Goal: Task Accomplishment & Management: Use online tool/utility

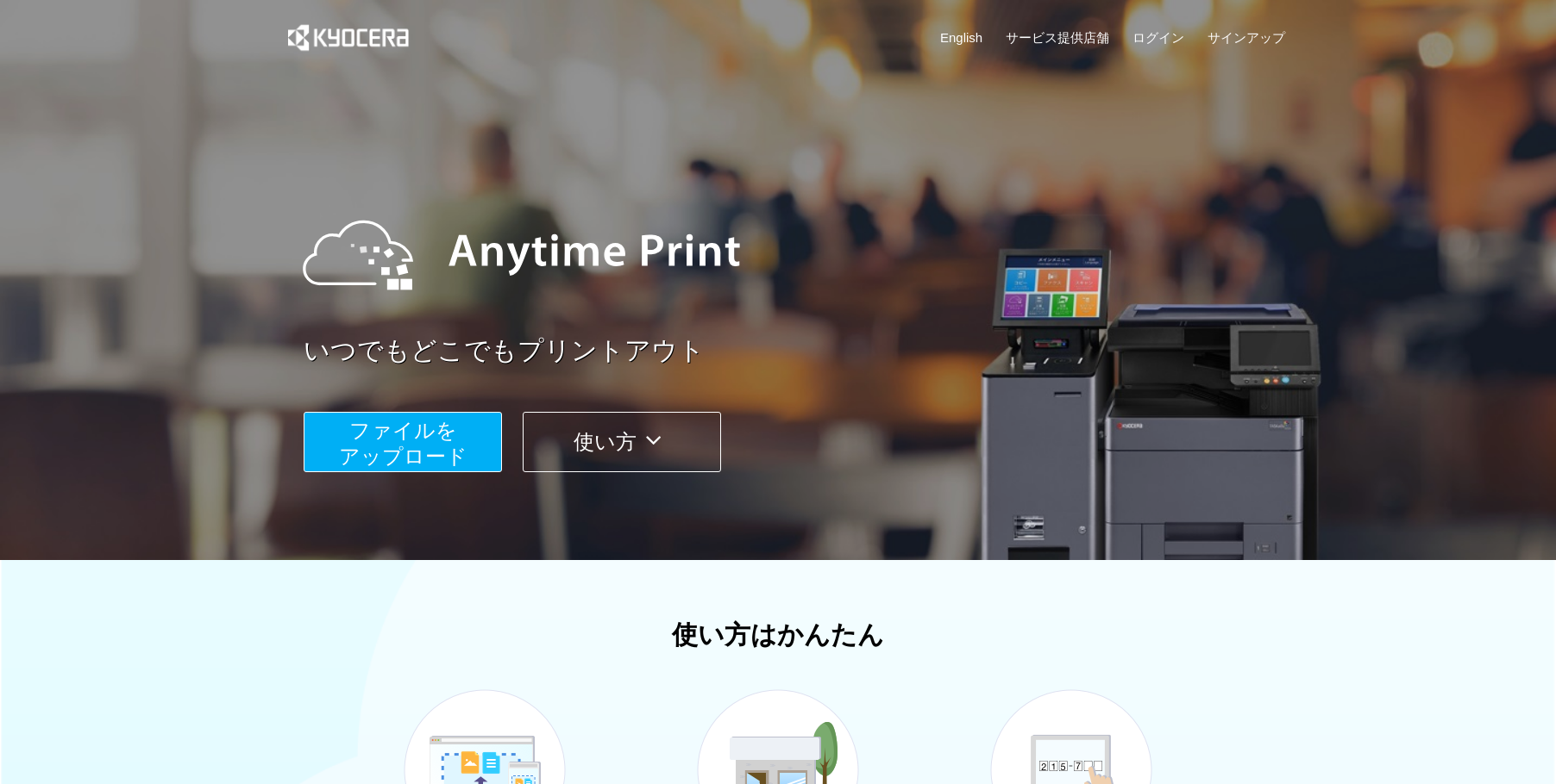
click at [444, 434] on span "ファイルを ​​アップロード" at bounding box center [403, 443] width 129 height 49
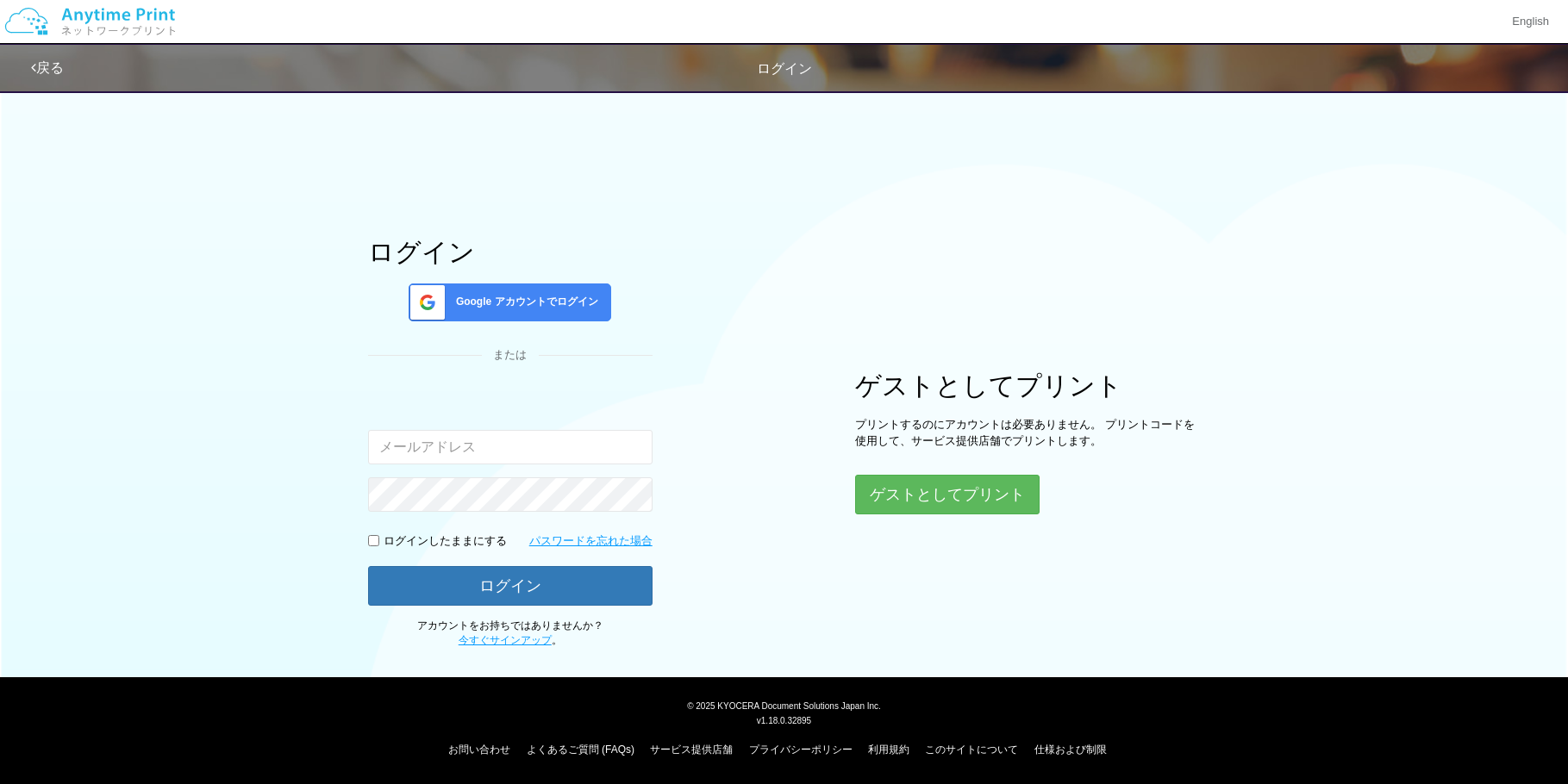
click at [515, 311] on div "Google アカウントでログイン" at bounding box center [510, 302] width 202 height 38
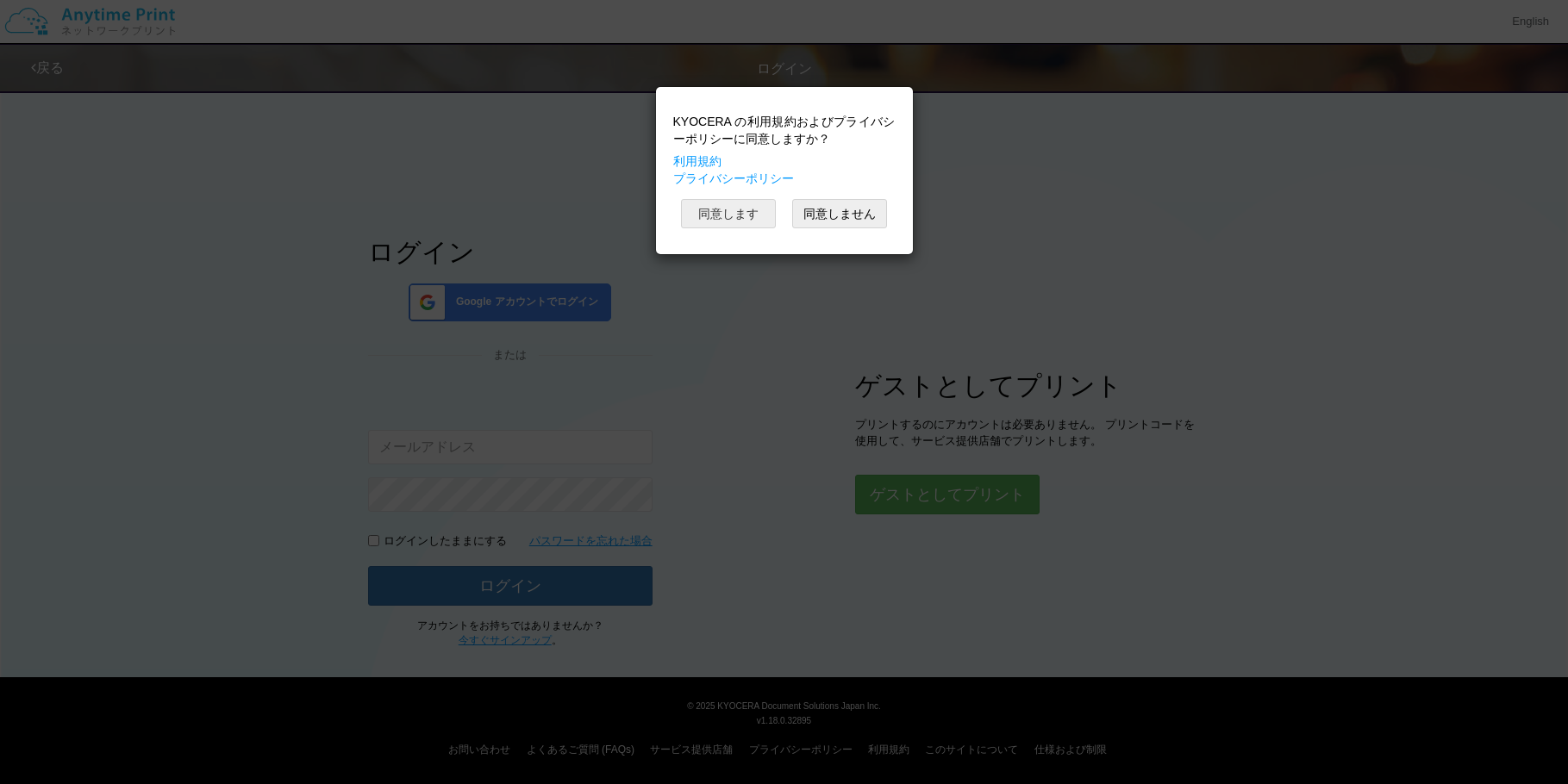
click at [753, 218] on button "同意します" at bounding box center [728, 213] width 95 height 29
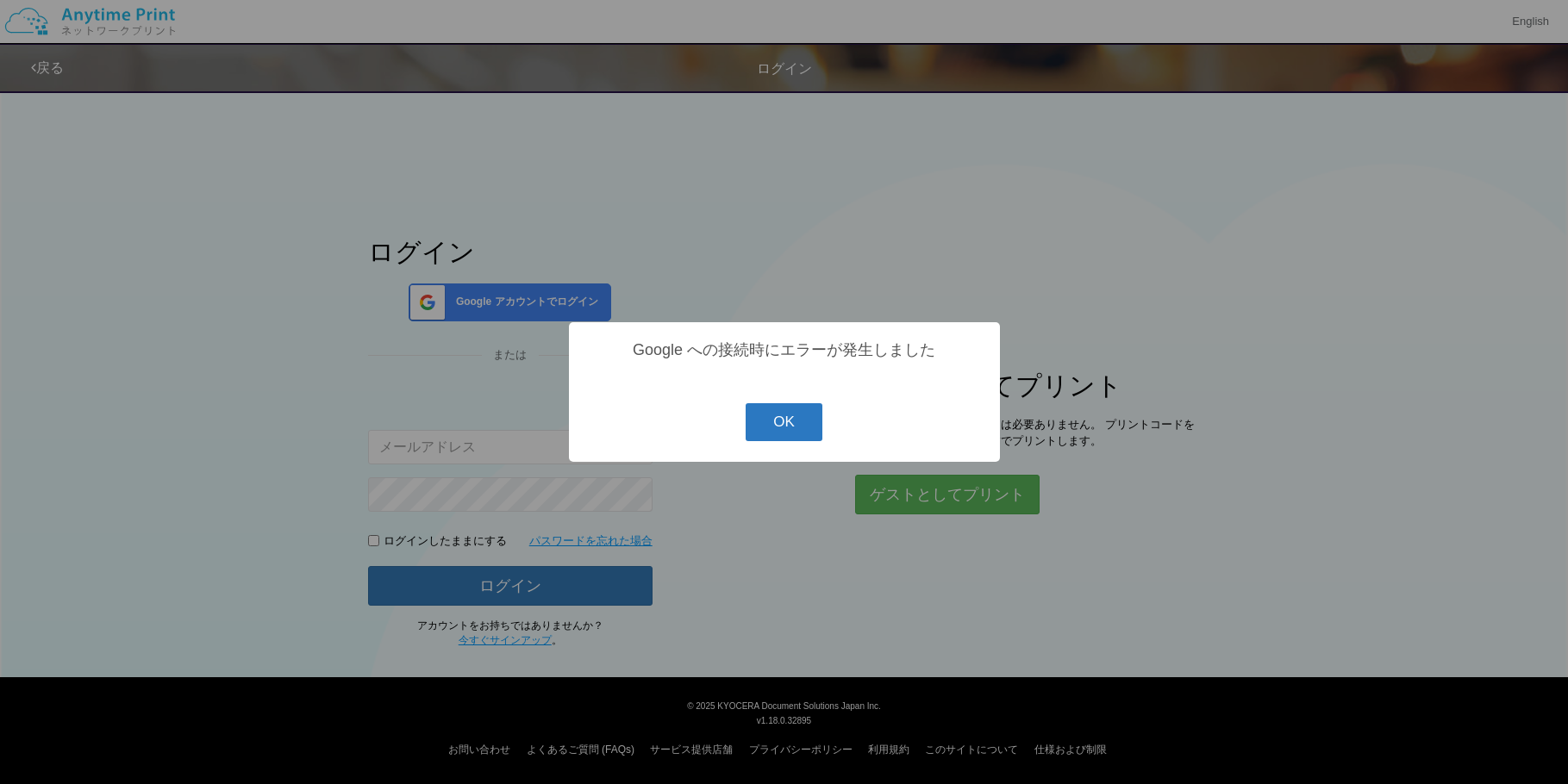
click at [803, 435] on button "OK" at bounding box center [783, 422] width 77 height 38
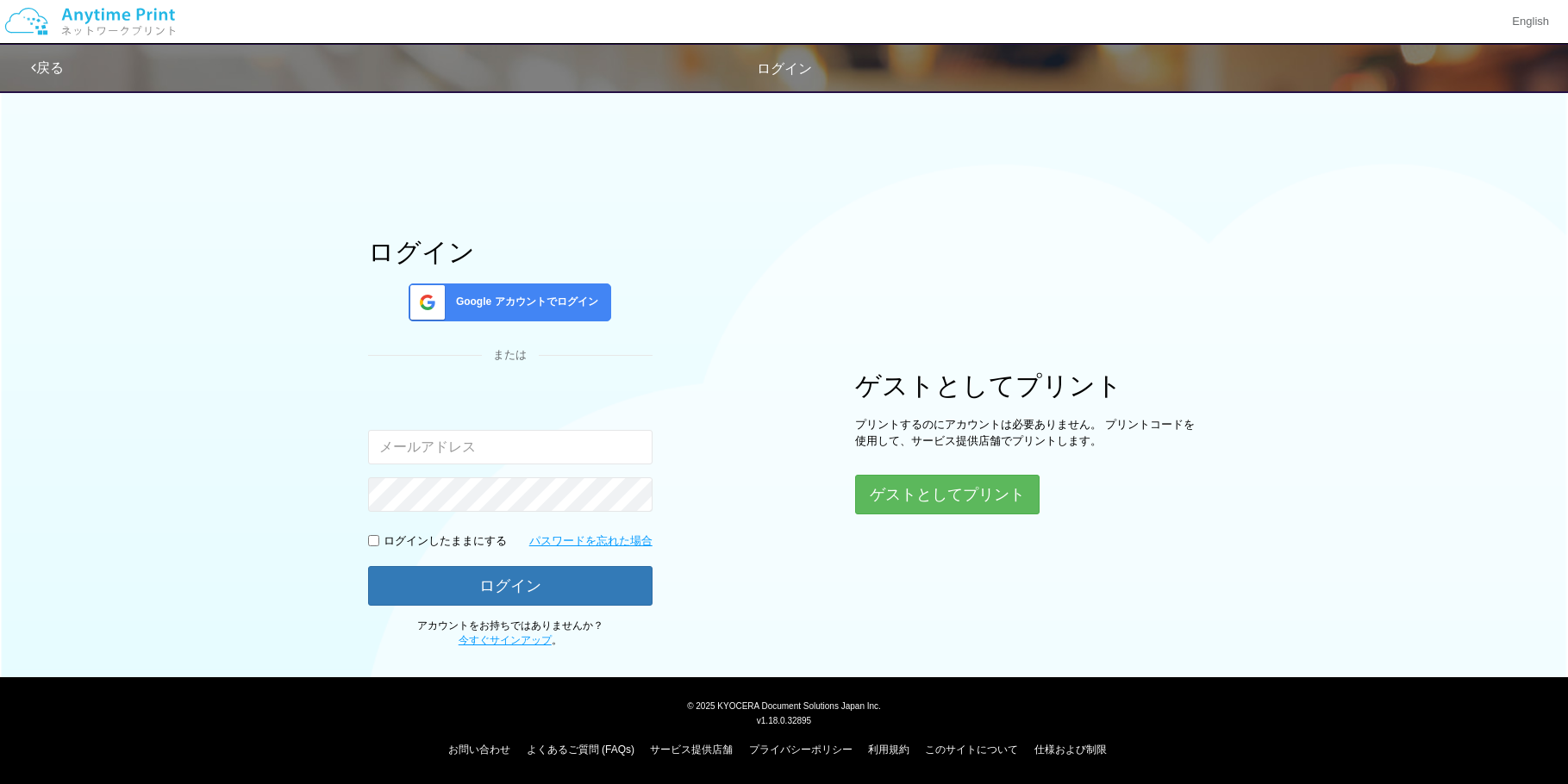
click at [592, 316] on div "Google アカウントでログイン" at bounding box center [510, 302] width 202 height 38
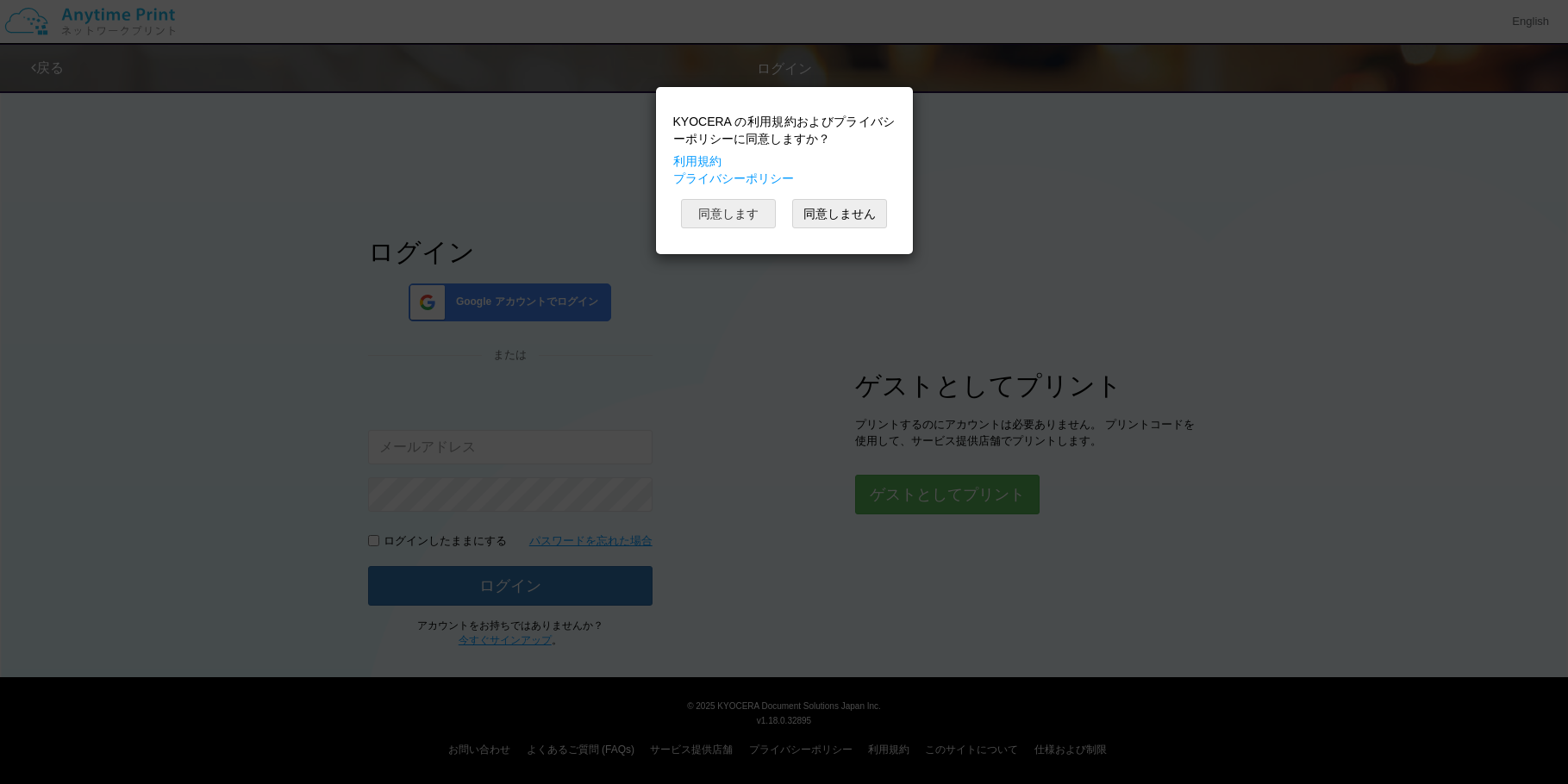
click at [707, 219] on button "同意します" at bounding box center [728, 213] width 95 height 29
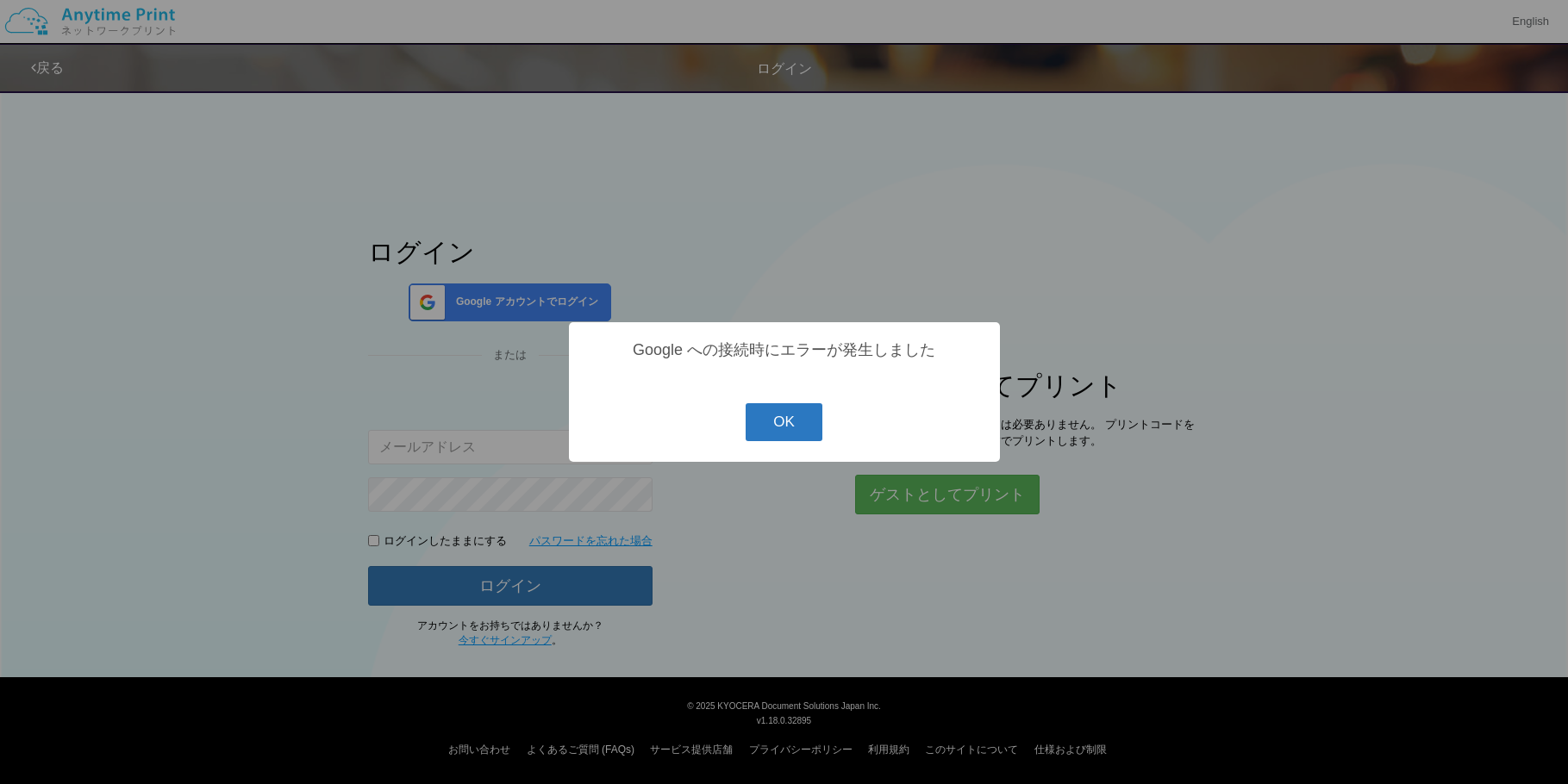
click at [805, 423] on button "OK" at bounding box center [783, 422] width 77 height 38
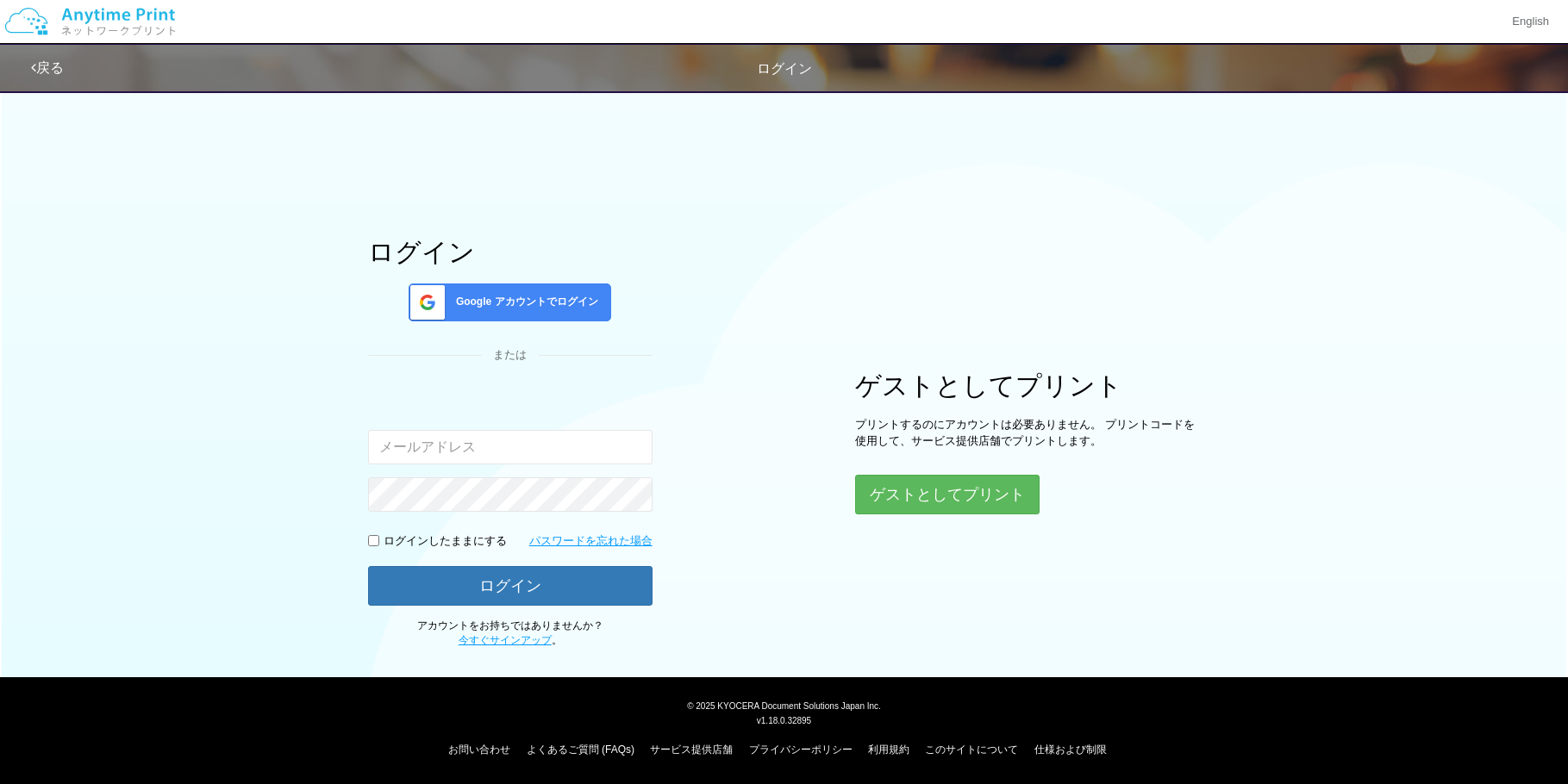
click at [567, 295] on span "Google アカウントでログイン" at bounding box center [523, 302] width 149 height 15
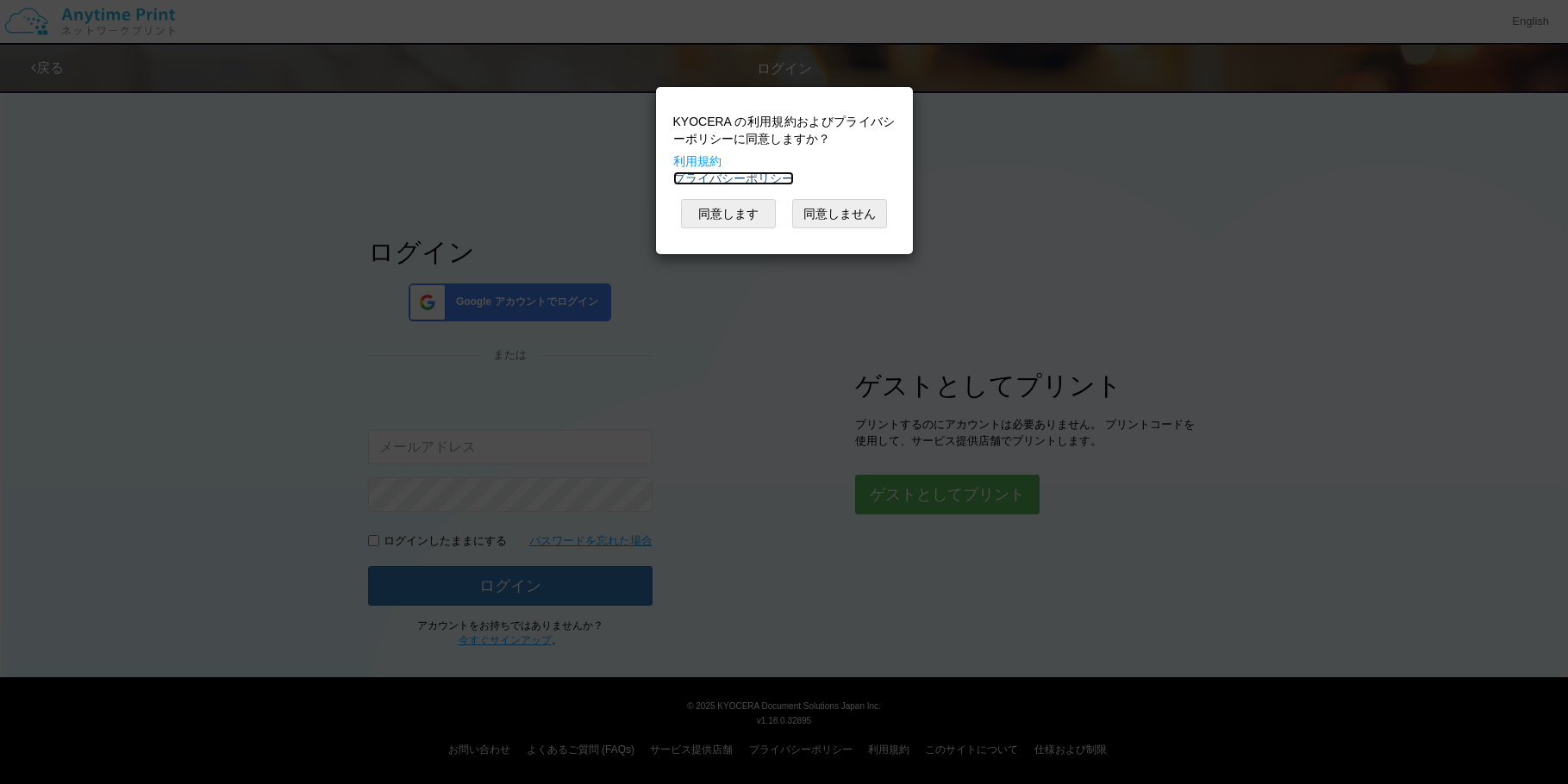
click at [769, 181] on link "プライバシーポリシー" at bounding box center [733, 179] width 121 height 14
click at [834, 201] on button "同意しません" at bounding box center [839, 213] width 95 height 29
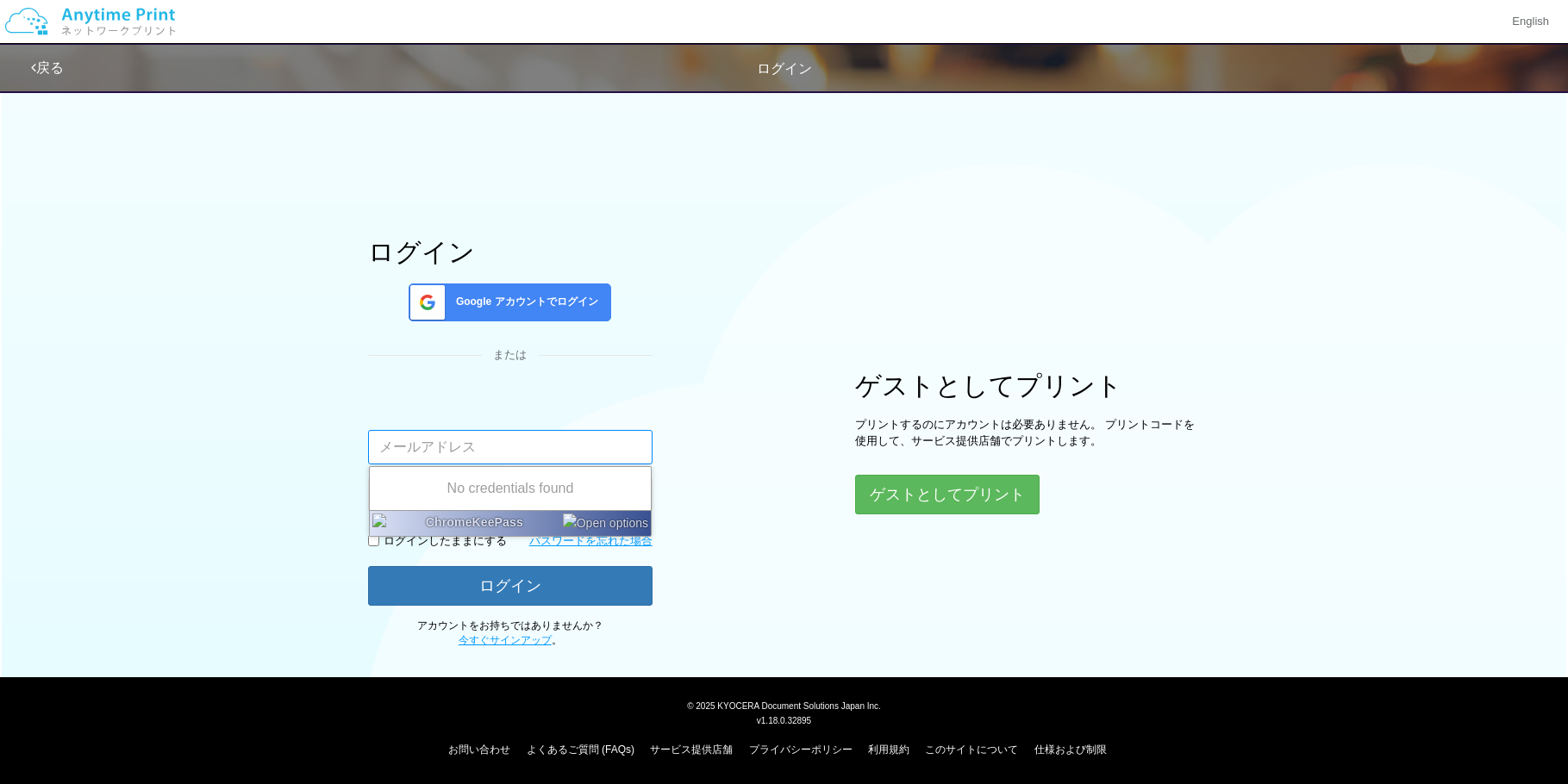
click at [466, 445] on input "email" at bounding box center [510, 447] width 284 height 35
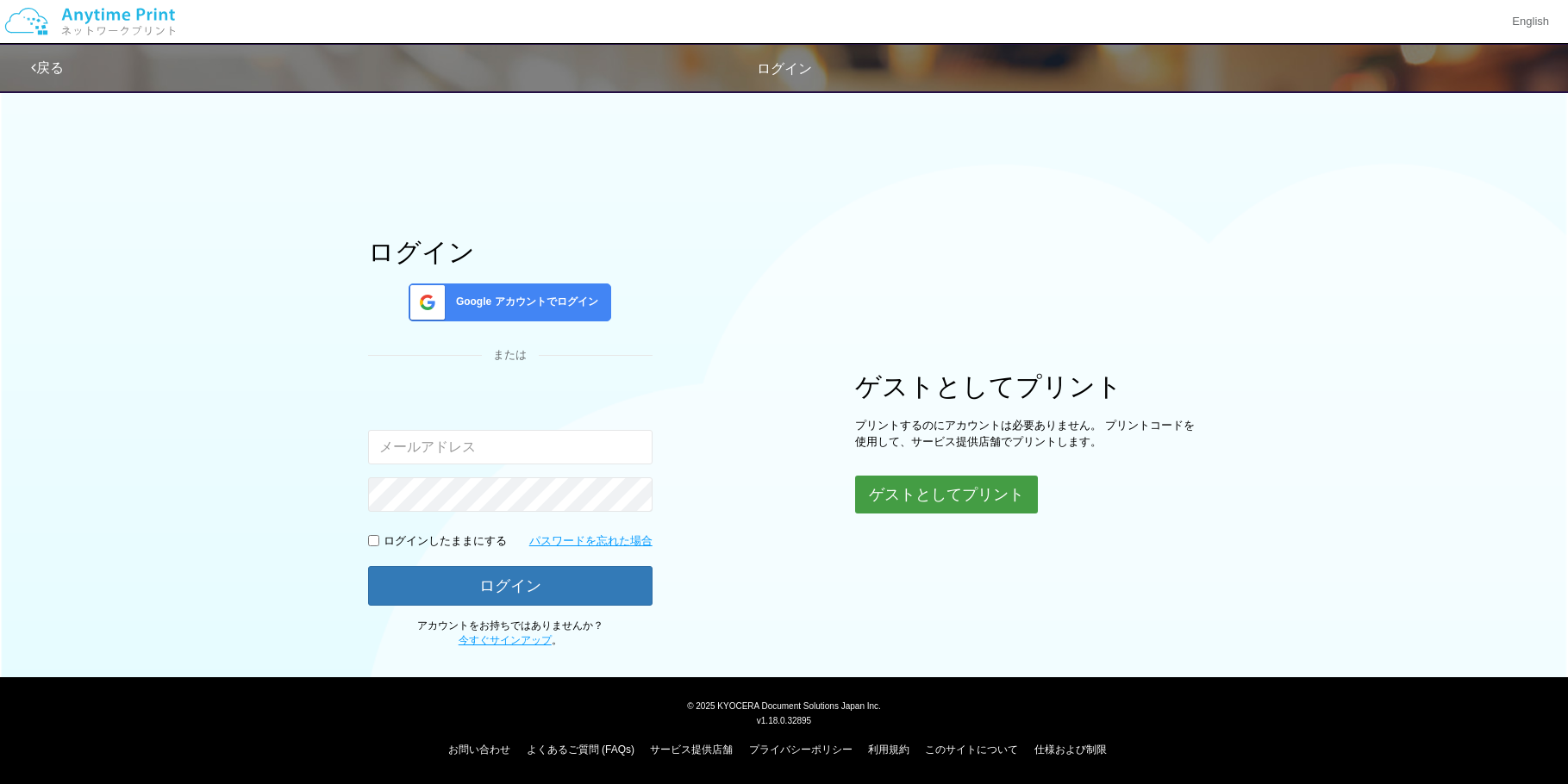
click at [882, 490] on button "ゲストとしてプリント" at bounding box center [946, 495] width 183 height 38
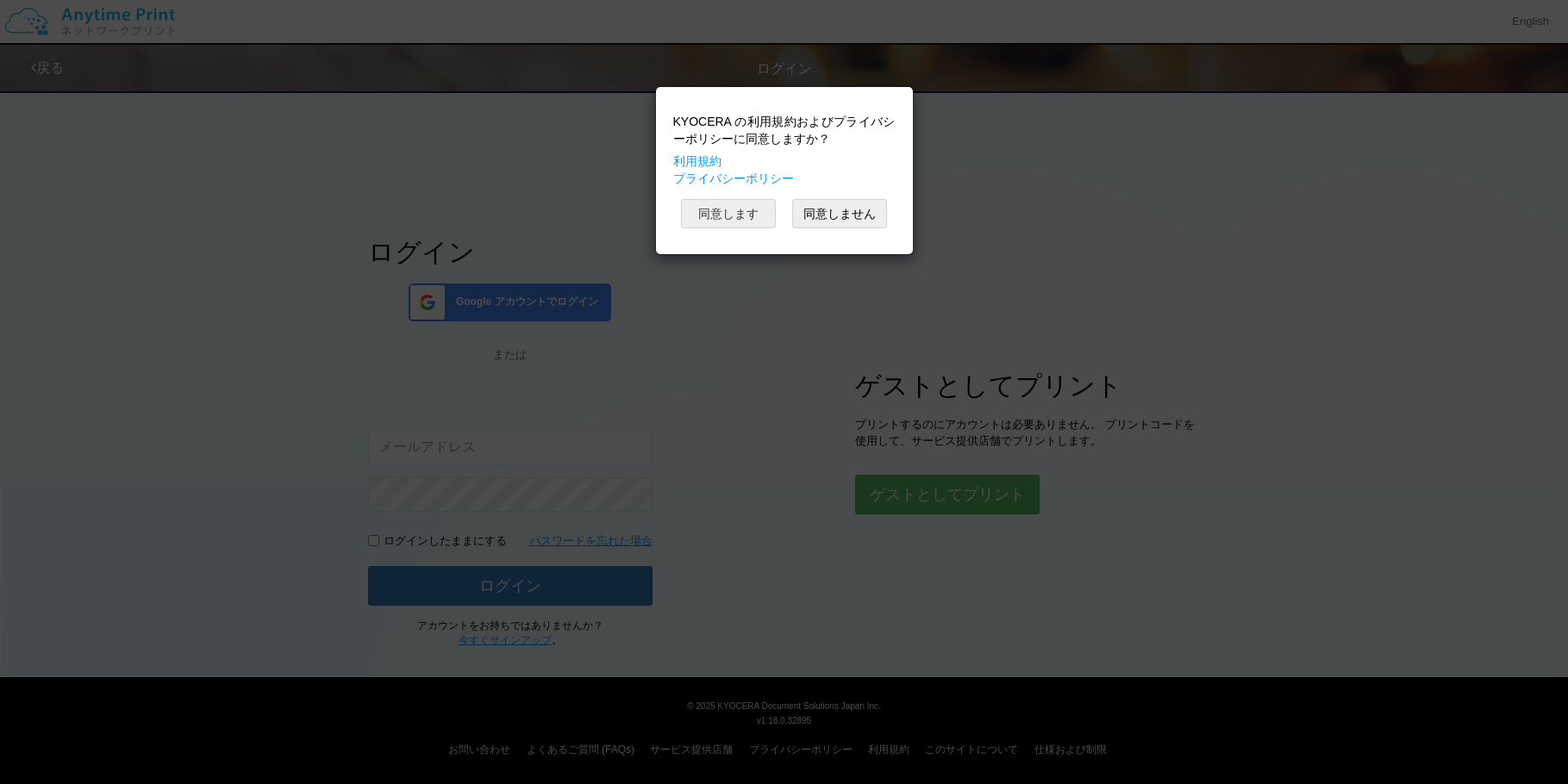
click at [730, 216] on button "同意します" at bounding box center [728, 213] width 95 height 29
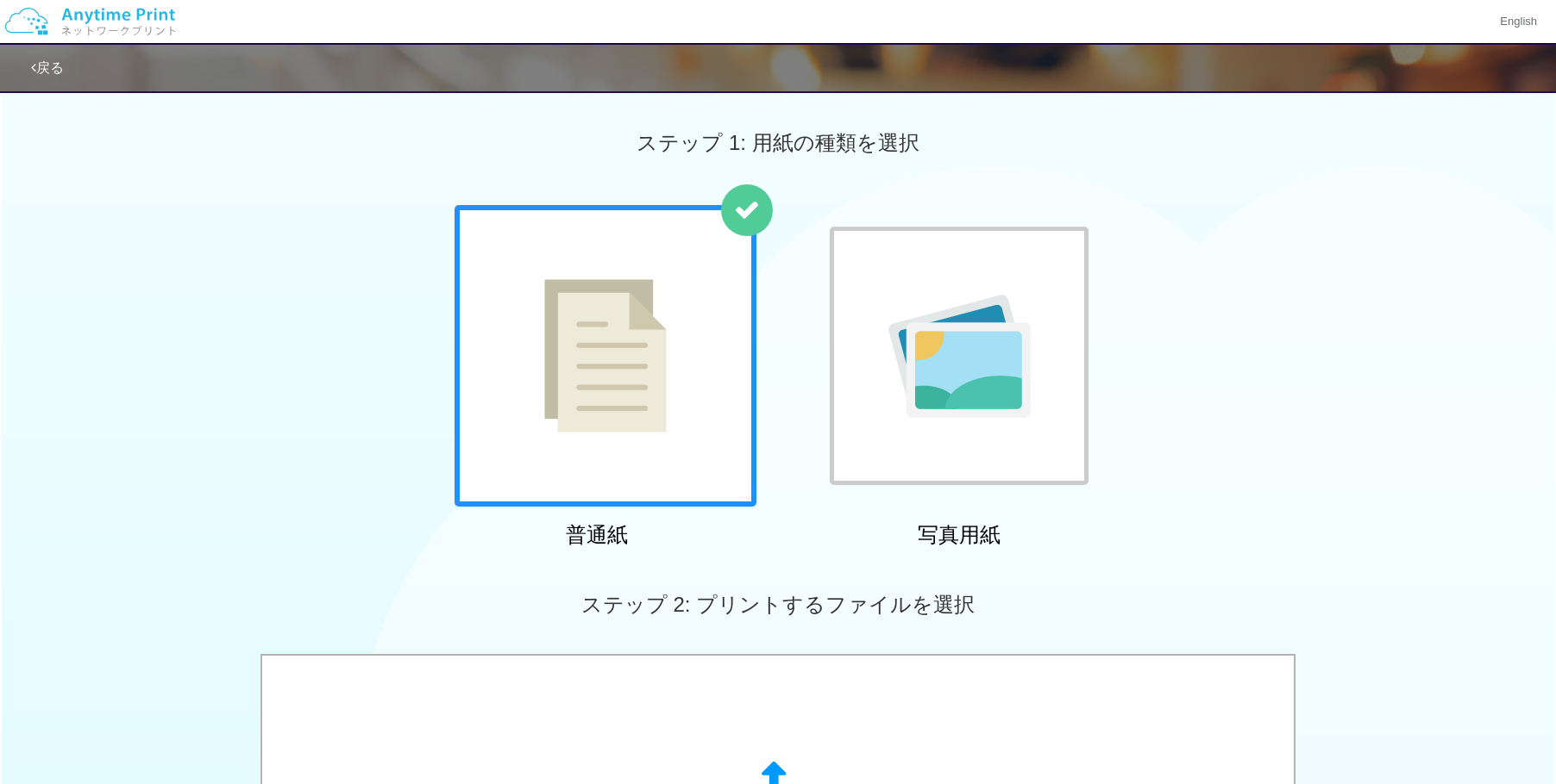
click at [638, 342] on img at bounding box center [605, 356] width 123 height 154
click at [583, 349] on img at bounding box center [605, 356] width 123 height 154
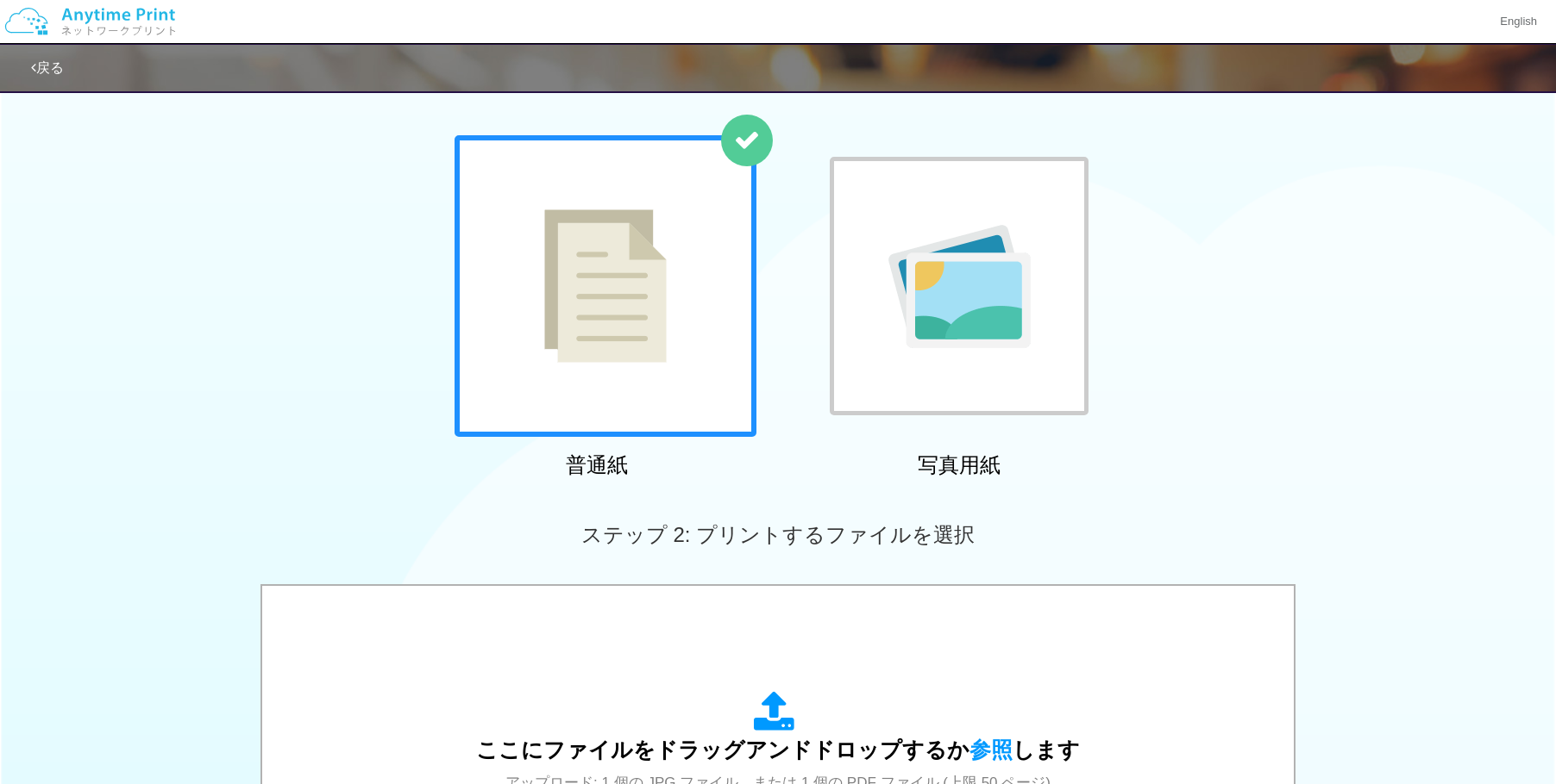
scroll to position [517, 0]
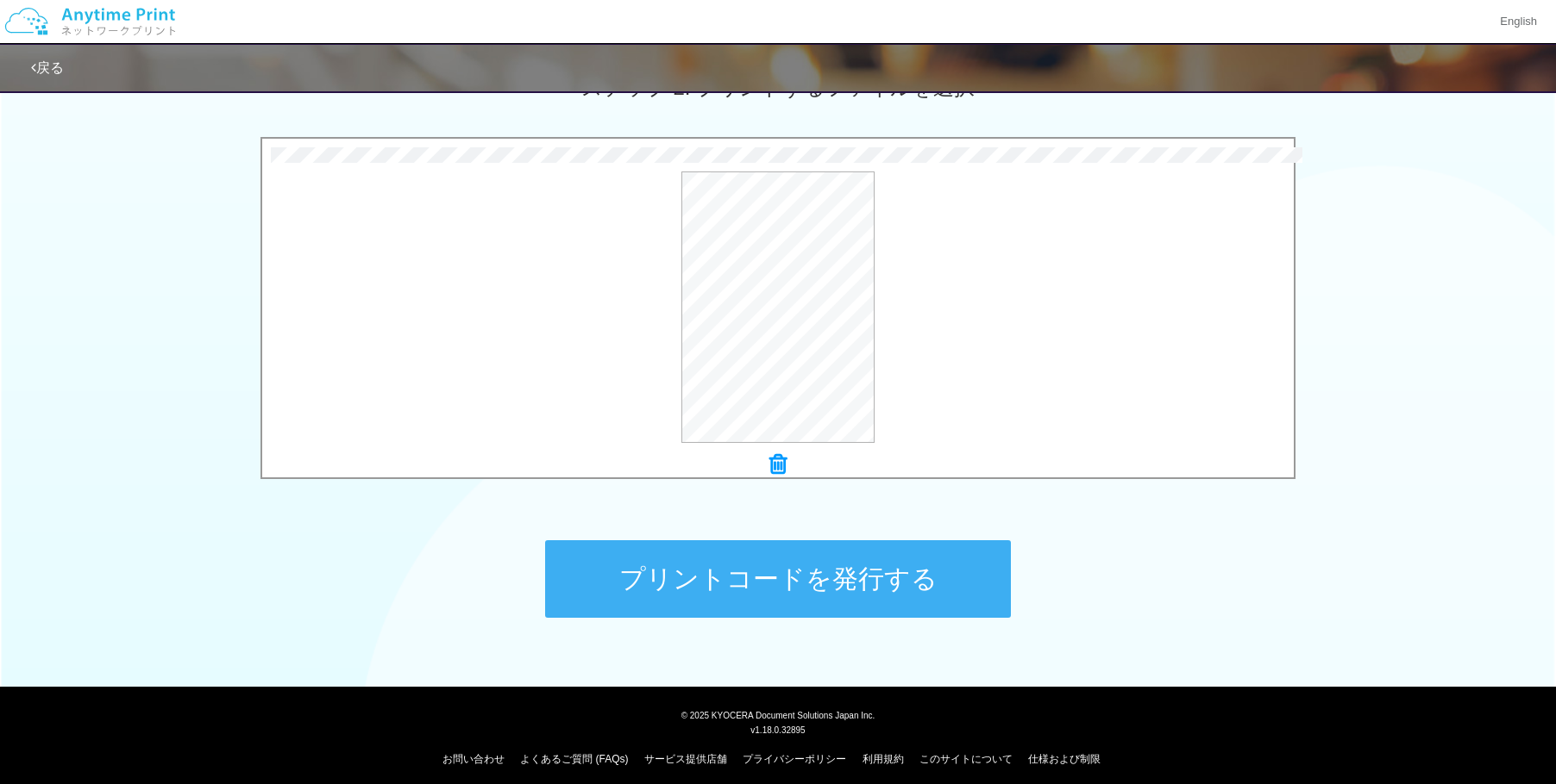
click at [808, 575] on button "プリントコードを発行する" at bounding box center [778, 580] width 466 height 78
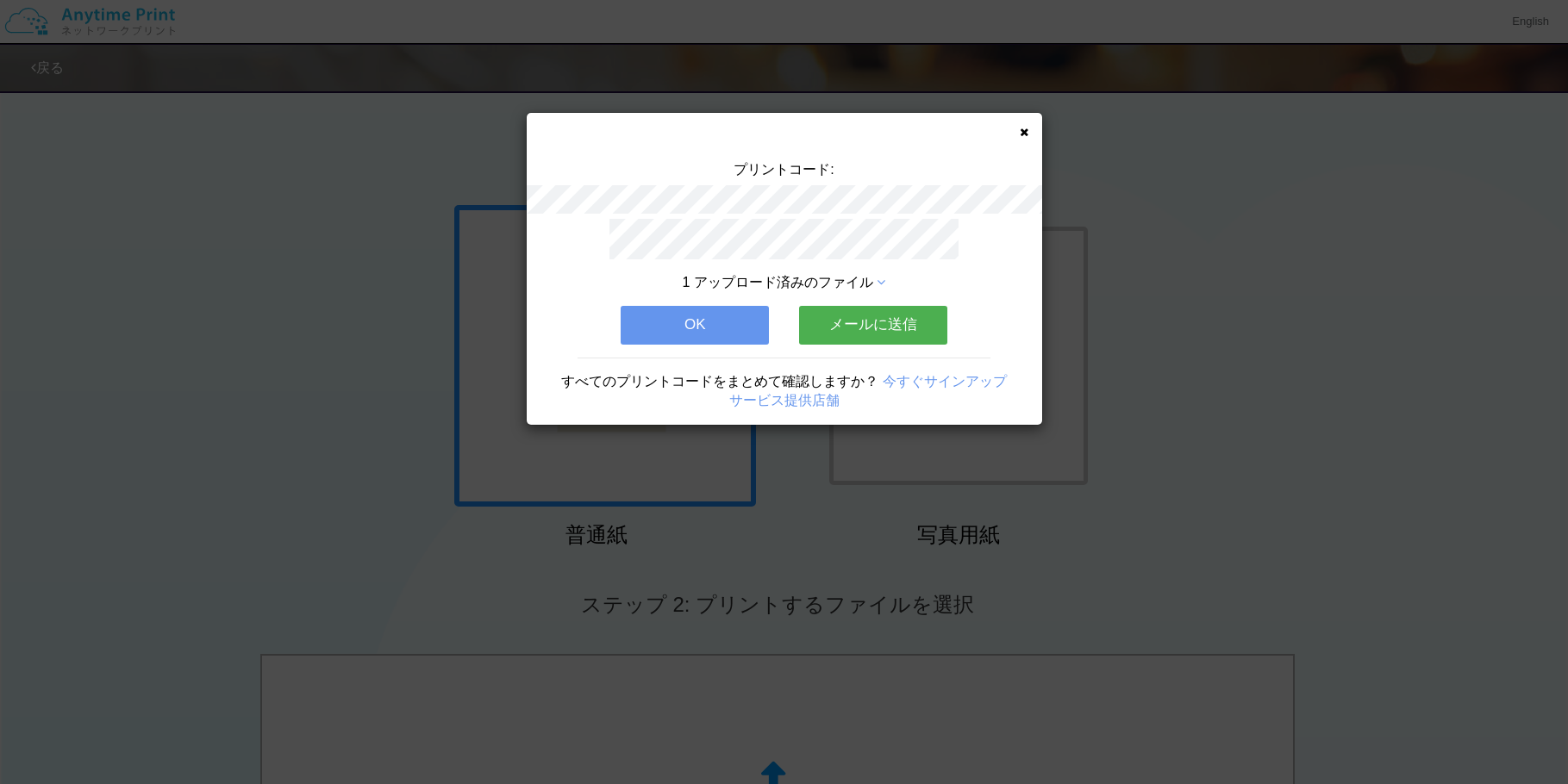
click at [882, 279] on icon at bounding box center [881, 283] width 9 height 14
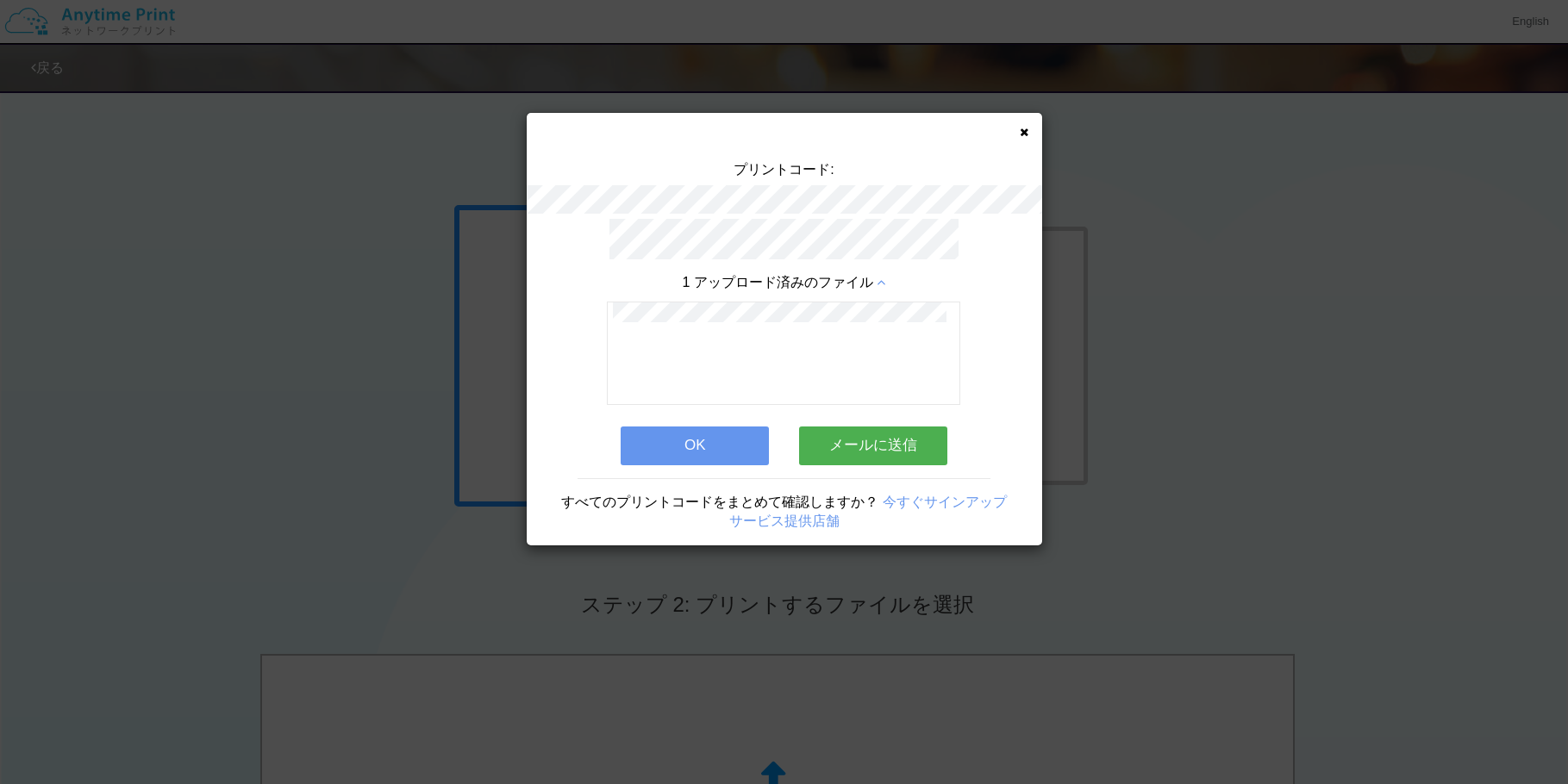
click at [882, 279] on icon at bounding box center [881, 283] width 9 height 14
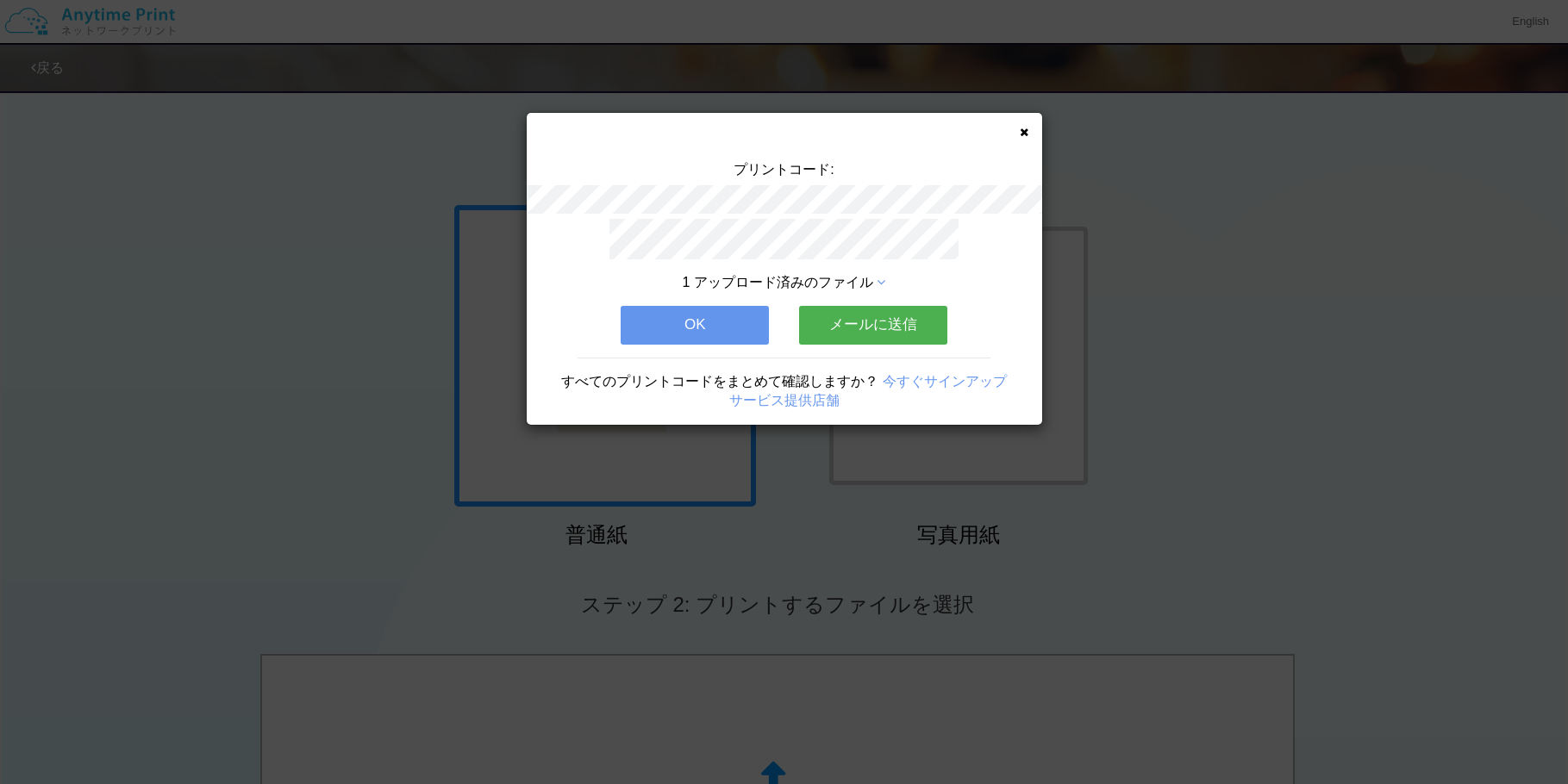
click at [860, 308] on button "メールに送信" at bounding box center [873, 325] width 149 height 38
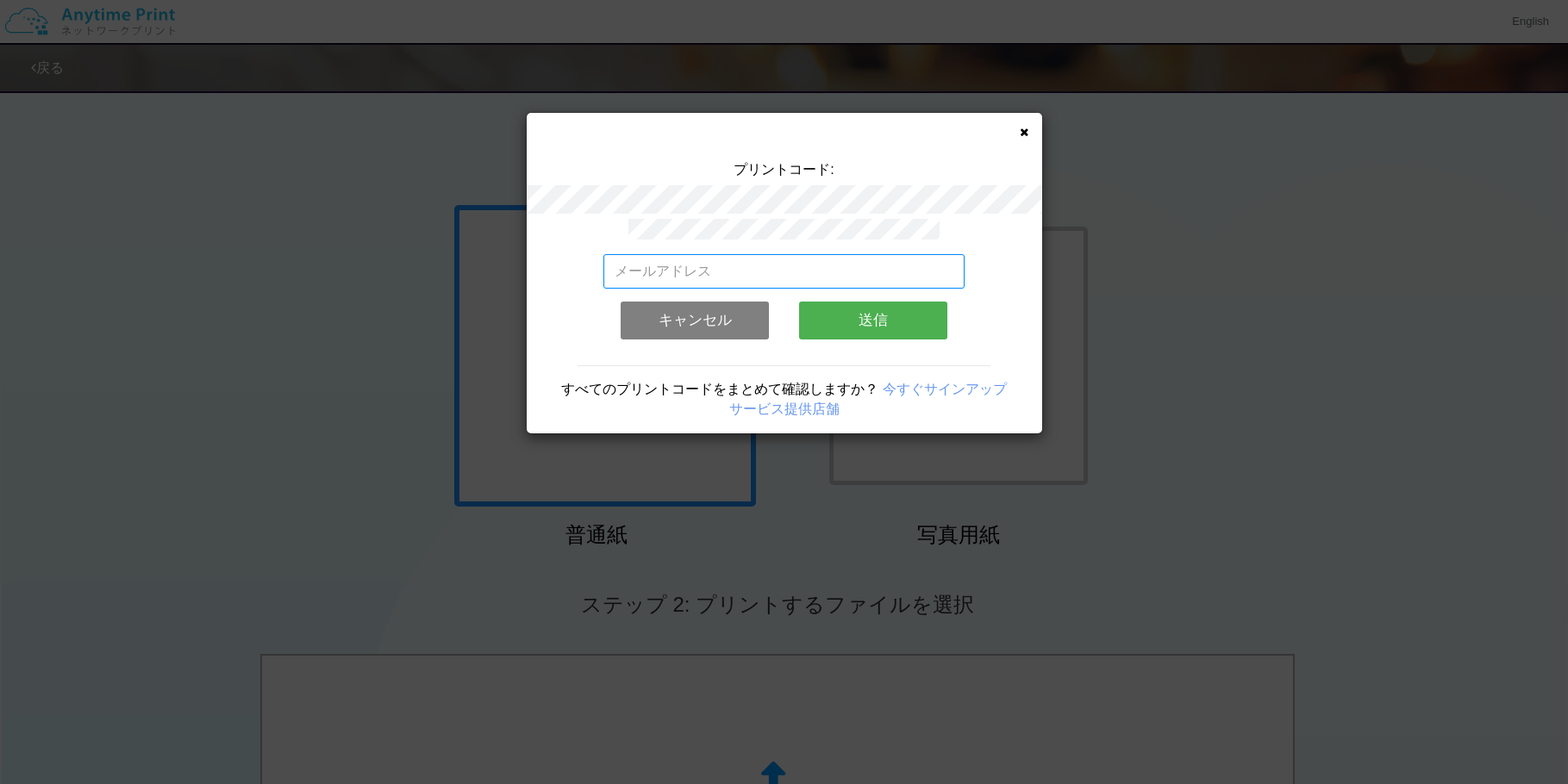
click at [813, 268] on input "email" at bounding box center [784, 271] width 361 height 35
type input "[EMAIL_ADDRESS][DOMAIN_NAME]"
click at [917, 320] on button "送信" at bounding box center [873, 320] width 149 height 38
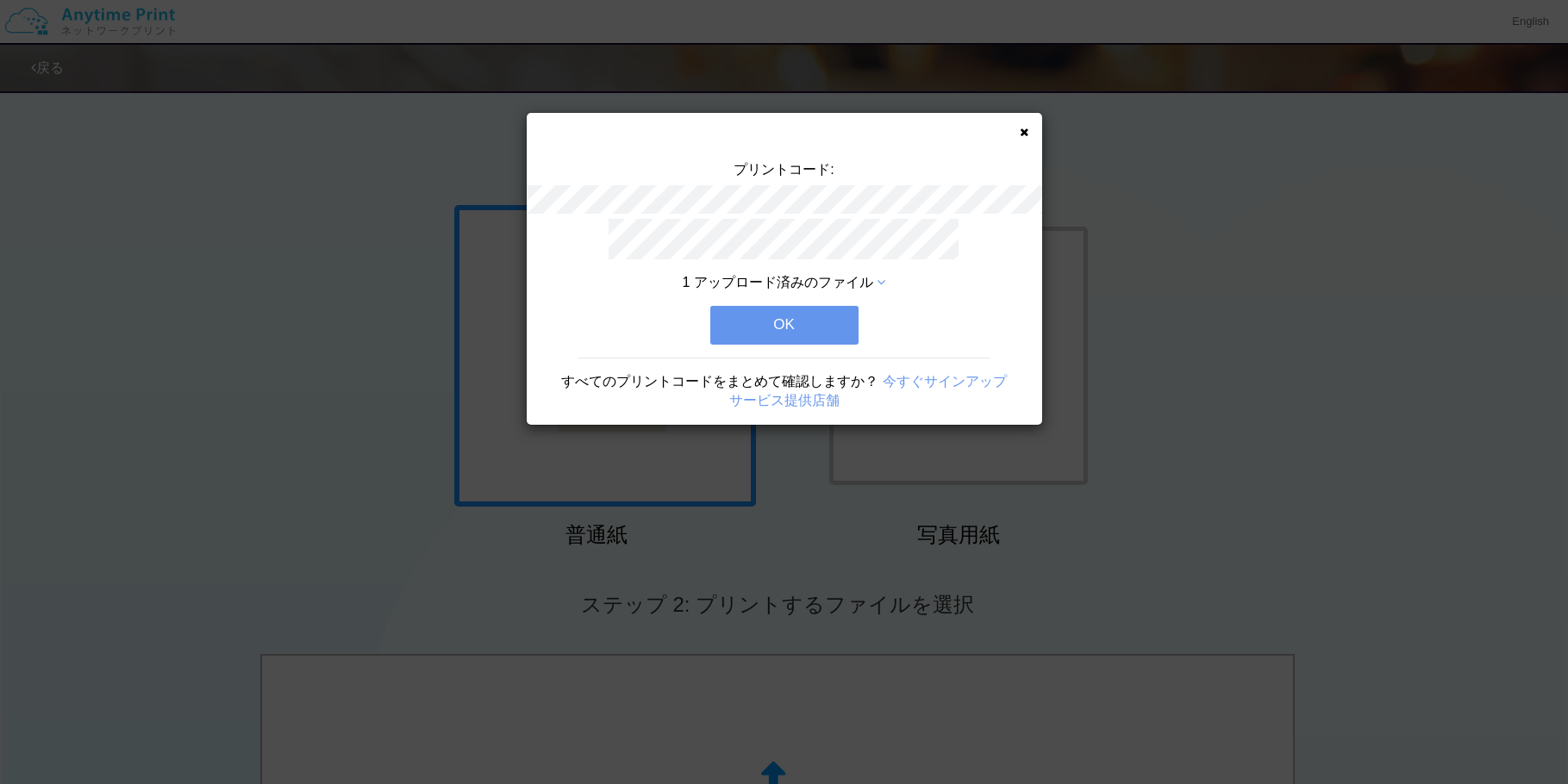
click at [838, 321] on button "OK" at bounding box center [784, 325] width 149 height 38
